Goal: Information Seeking & Learning: Learn about a topic

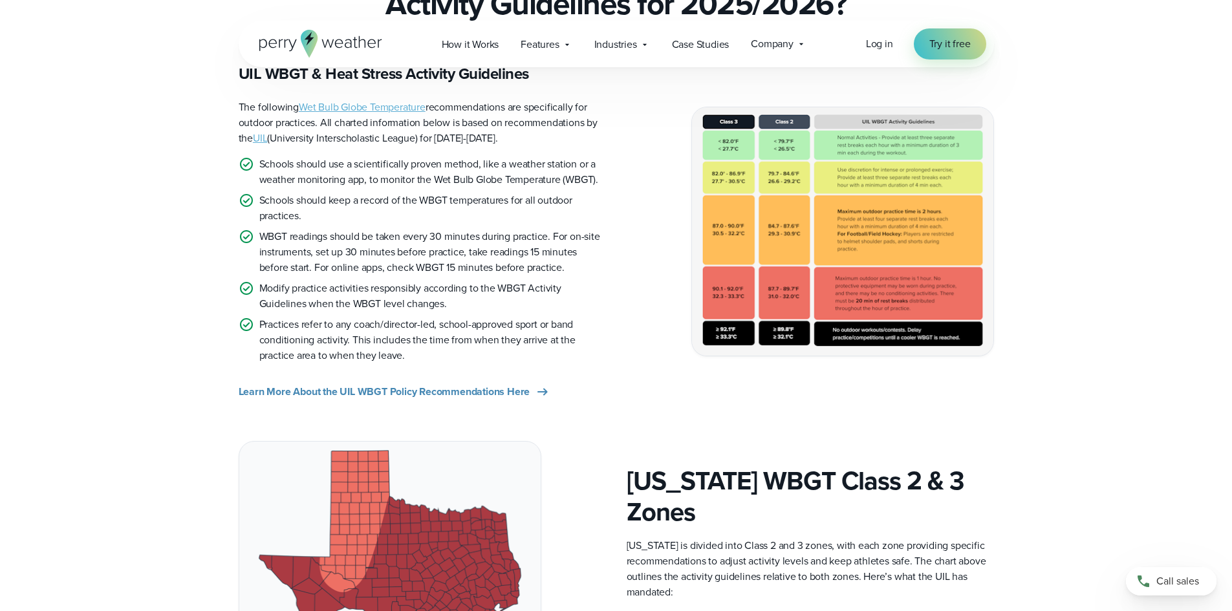
scroll to position [388, 0]
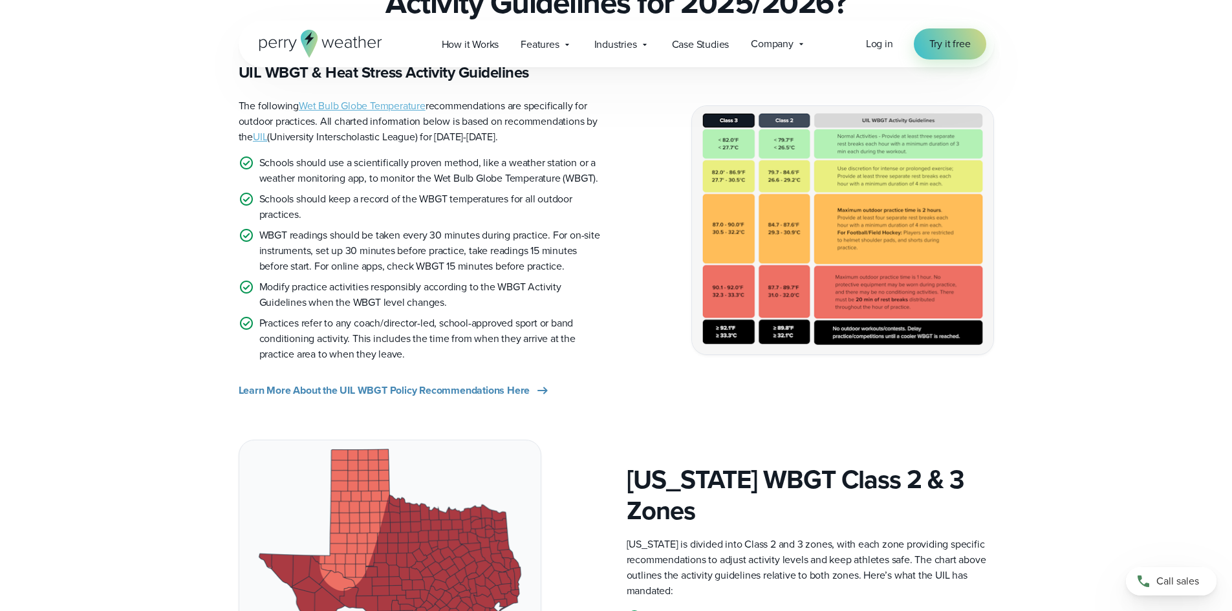
click at [727, 293] on img at bounding box center [842, 230] width 301 height 248
click at [740, 247] on img at bounding box center [842, 230] width 301 height 248
click at [723, 232] on img at bounding box center [842, 230] width 301 height 248
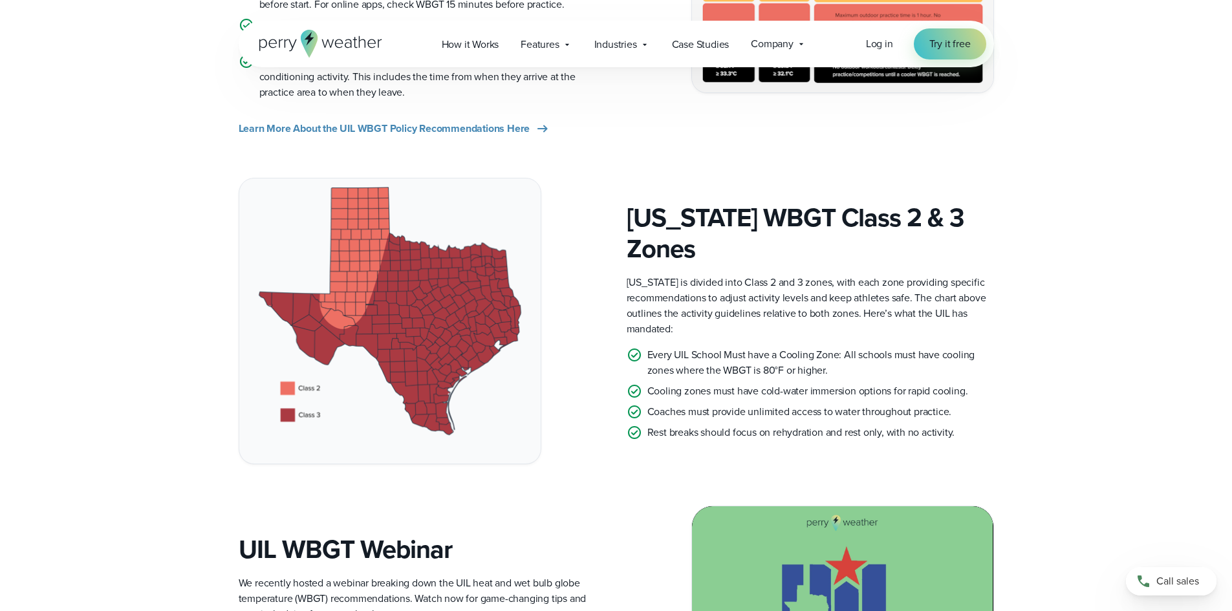
scroll to position [711, 0]
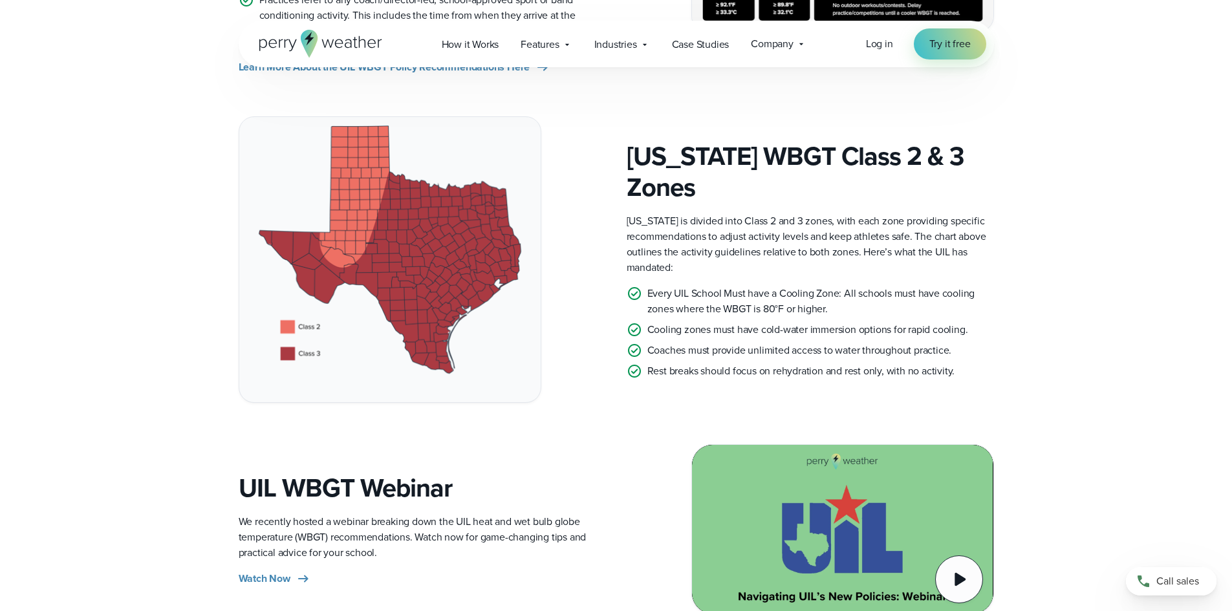
click at [730, 343] on p "Coaches must provide unlimited access to water throughout practice." at bounding box center [799, 351] width 305 height 16
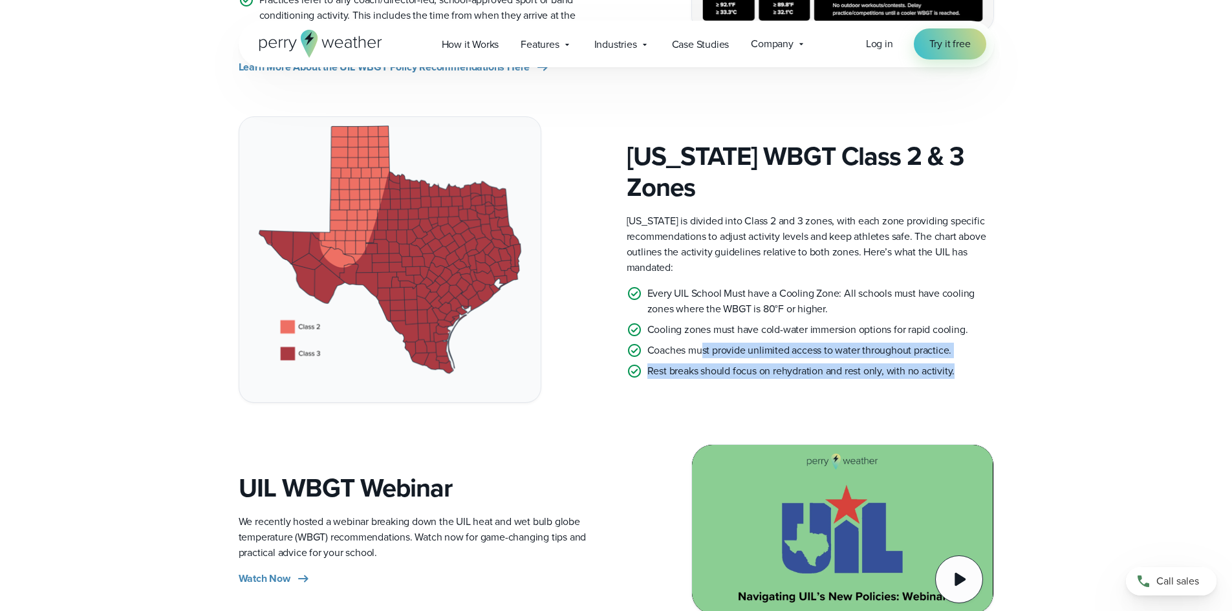
drag, startPoint x: 703, startPoint y: 345, endPoint x: 963, endPoint y: 354, distance: 260.1
click at [963, 354] on ul "Every UIL School Must have a Cooling Zone: All schools must have cooling zones …" at bounding box center [810, 332] width 367 height 93
click at [963, 363] on li "Rest breaks should focus on rehydration and rest only, with no activity." at bounding box center [810, 371] width 367 height 16
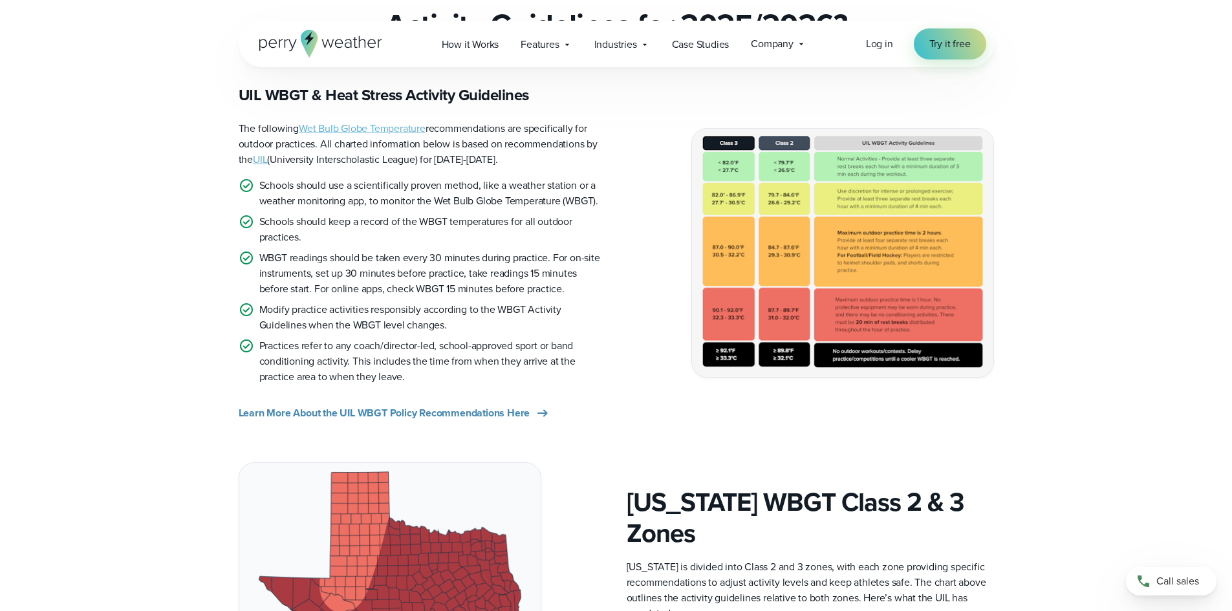
scroll to position [259, 0]
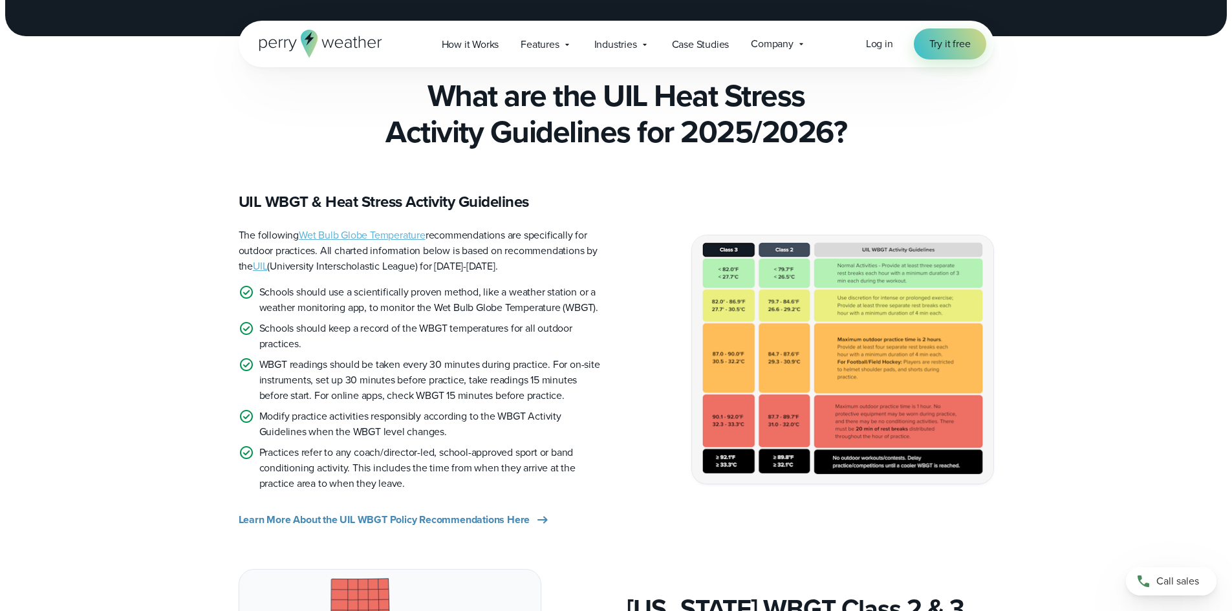
click at [722, 363] on img at bounding box center [842, 359] width 301 height 248
click at [727, 367] on img at bounding box center [842, 359] width 301 height 248
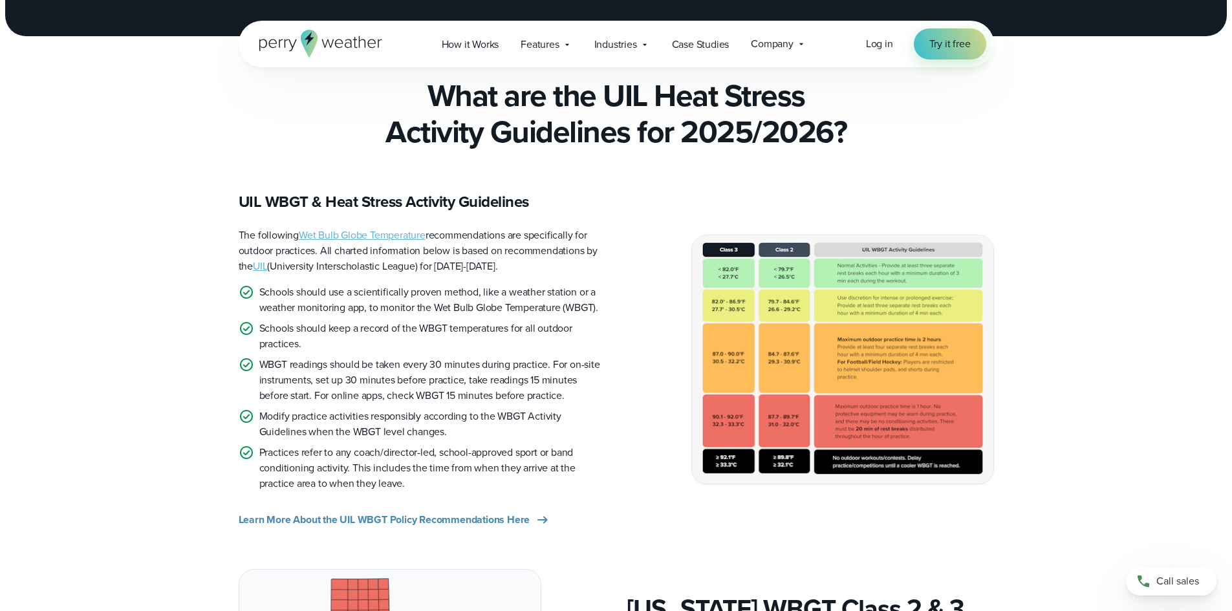
click at [873, 375] on img at bounding box center [842, 359] width 301 height 248
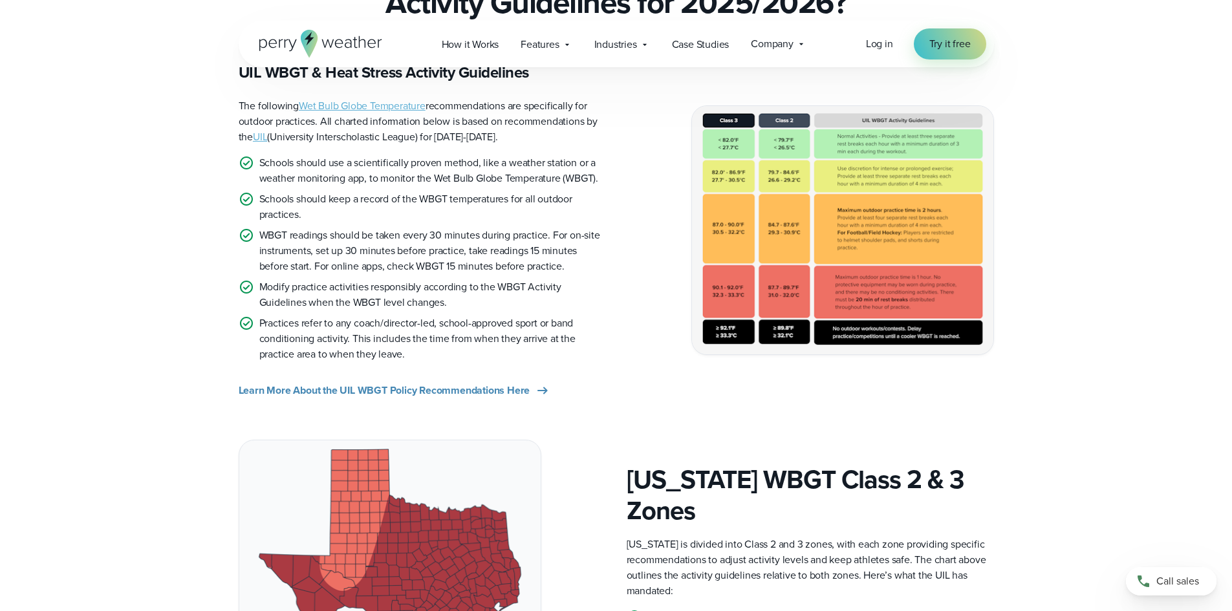
scroll to position [194, 0]
